Goal: Navigation & Orientation: Understand site structure

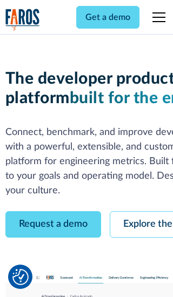
scroll to position [62, 0]
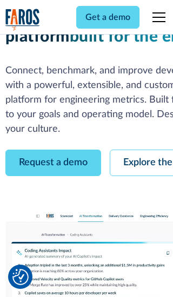
click at [53, 150] on link "Request a demo" at bounding box center [53, 163] width 96 height 26
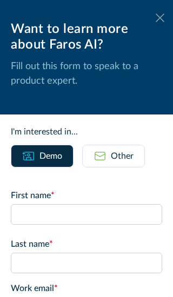
click at [160, 18] on icon at bounding box center [160, 18] width 9 height 8
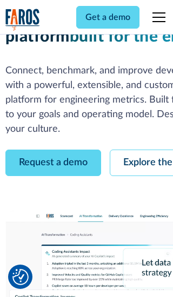
click at [141, 150] on link "Explore the platform" at bounding box center [167, 163] width 115 height 26
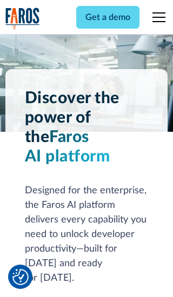
scroll to position [8120, 0]
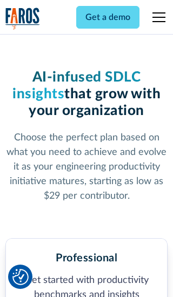
scroll to position [1675, 0]
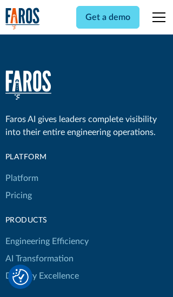
click at [21, 170] on link "Platform" at bounding box center [21, 178] width 33 height 17
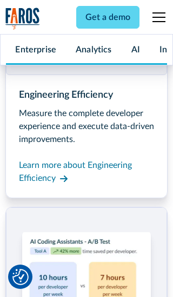
scroll to position [8467, 0]
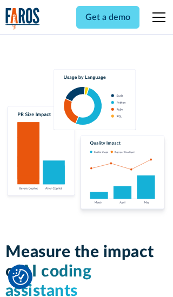
scroll to position [6683, 0]
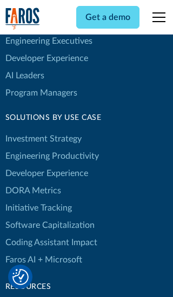
click at [32, 182] on link "DORA Metrics" at bounding box center [33, 190] width 56 height 17
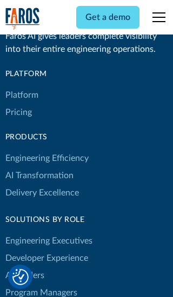
scroll to position [4733, 0]
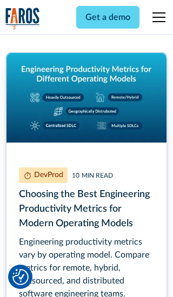
scroll to position [4898, 0]
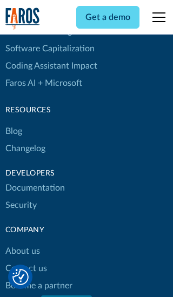
click at [25, 149] on link "Changelog" at bounding box center [25, 148] width 40 height 17
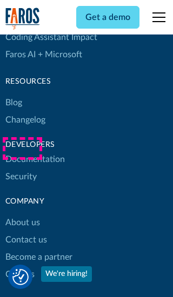
scroll to position [13057, 0]
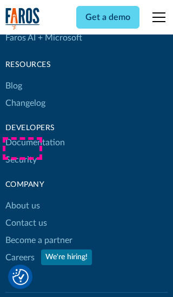
click at [22, 197] on link "About us" at bounding box center [22, 205] width 35 height 17
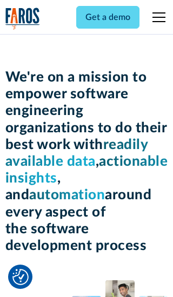
scroll to position [3728, 0]
